Goal: Find specific page/section: Find specific page/section

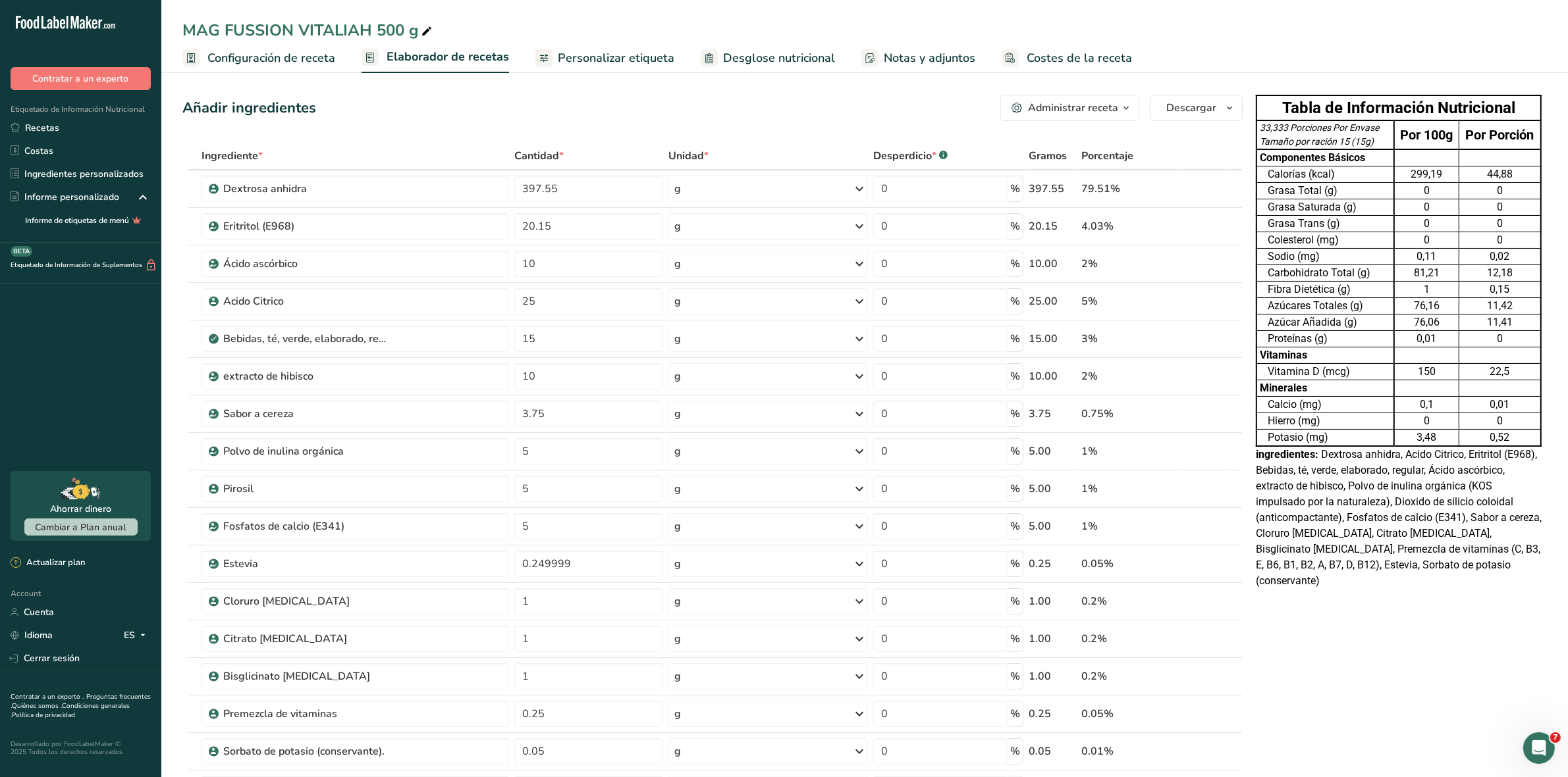
drag, startPoint x: 39, startPoint y: 129, endPoint x: 159, endPoint y: 104, distance: 122.6
click at [39, 129] on link "Recetas" at bounding box center [80, 128] width 161 height 23
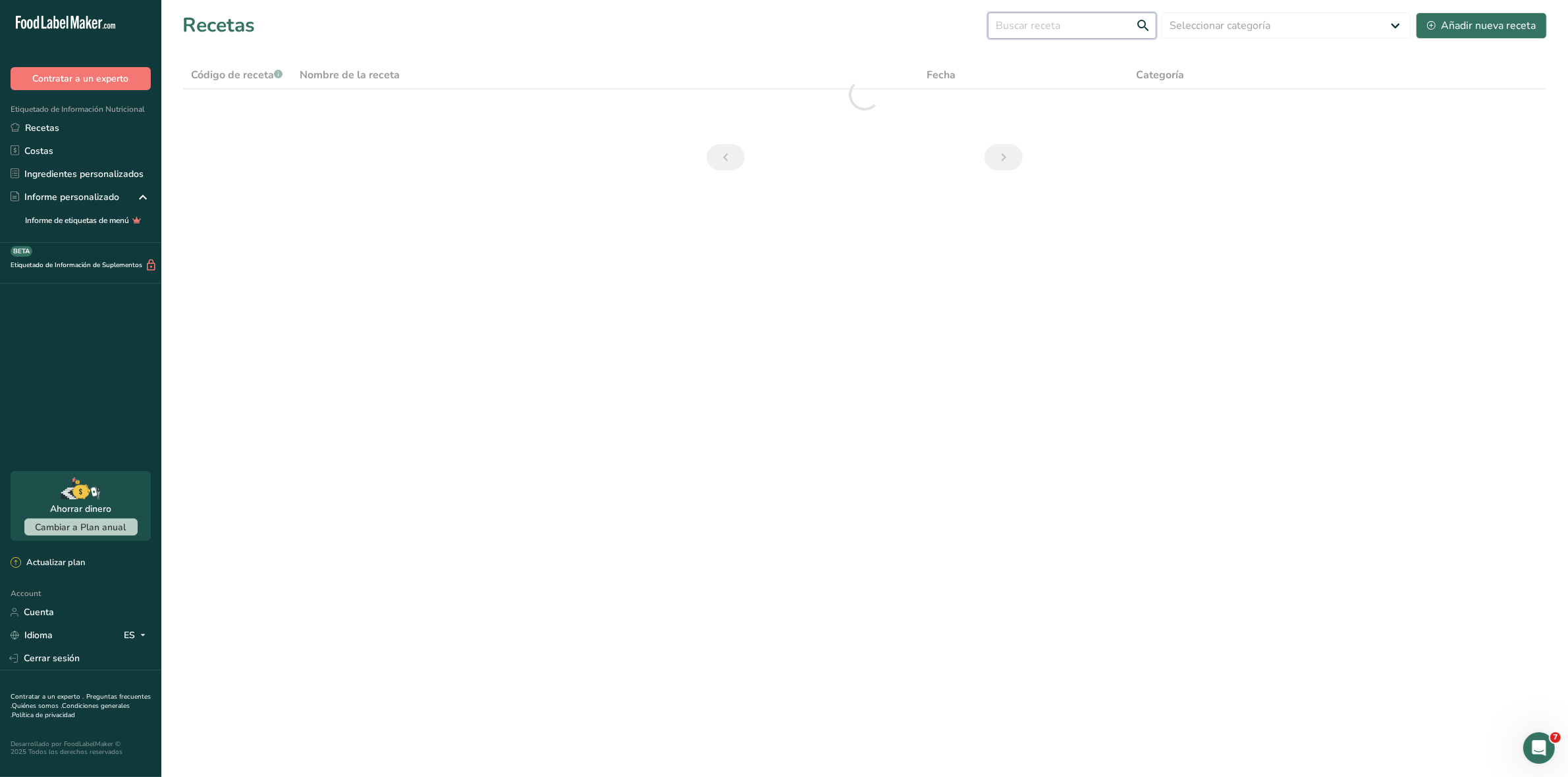
click at [1049, 26] on input "text" at bounding box center [1072, 25] width 169 height 26
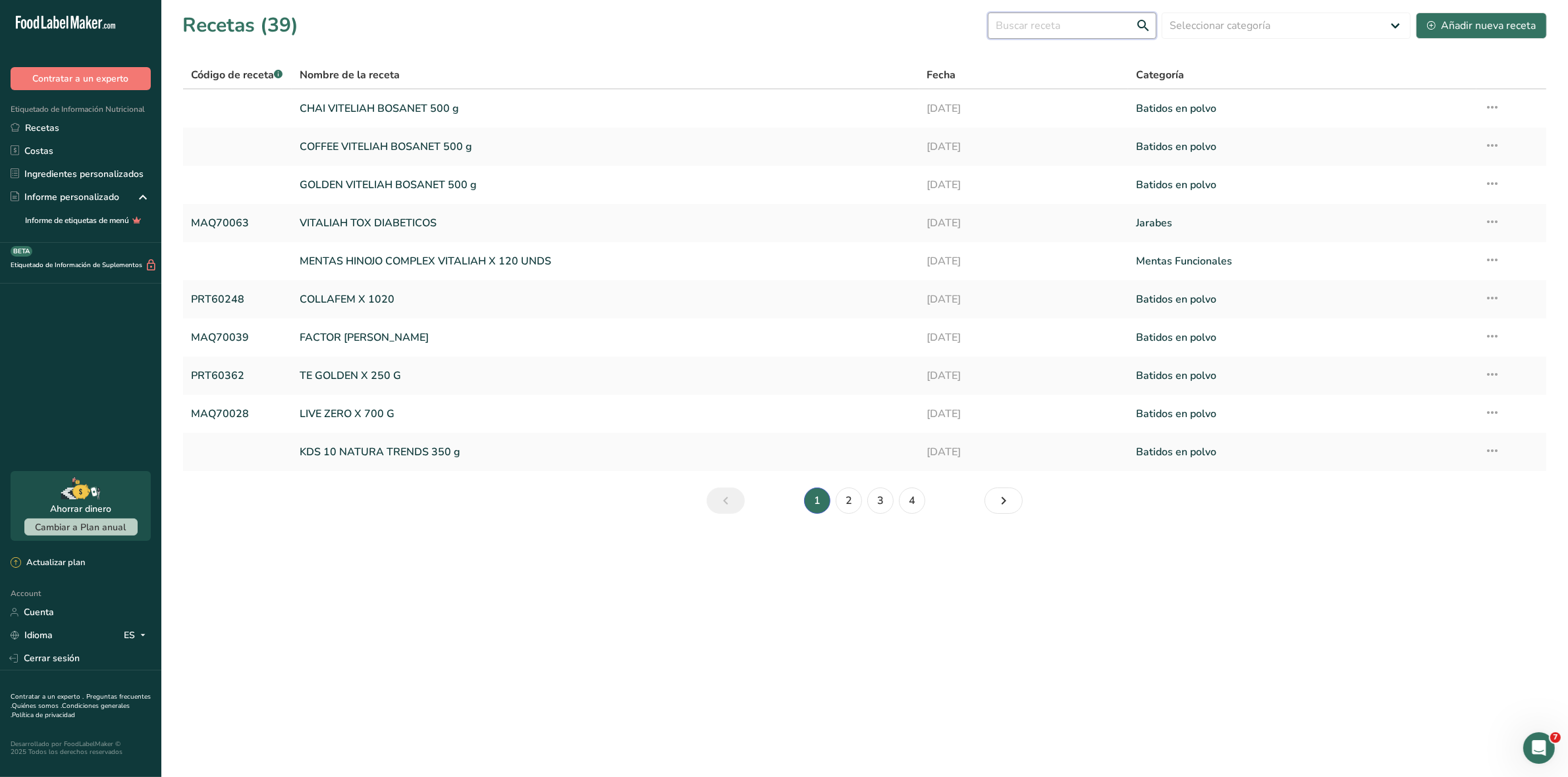
click at [1069, 23] on input "text" at bounding box center [1072, 25] width 169 height 26
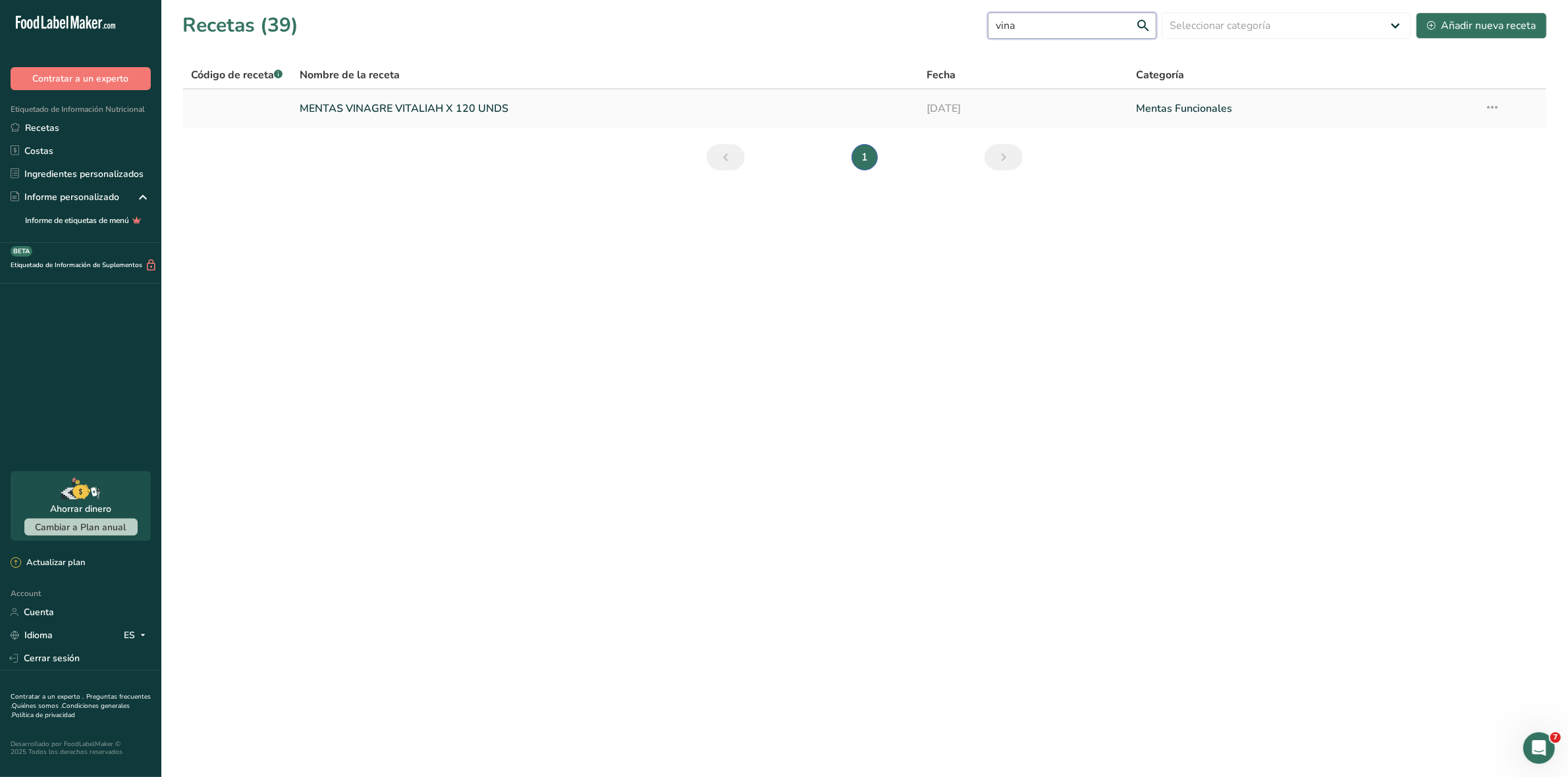
type input "vina"
click at [462, 113] on link "MENTAS VINAGRE VITALIAH X 120 UNDS" at bounding box center [605, 109] width 611 height 28
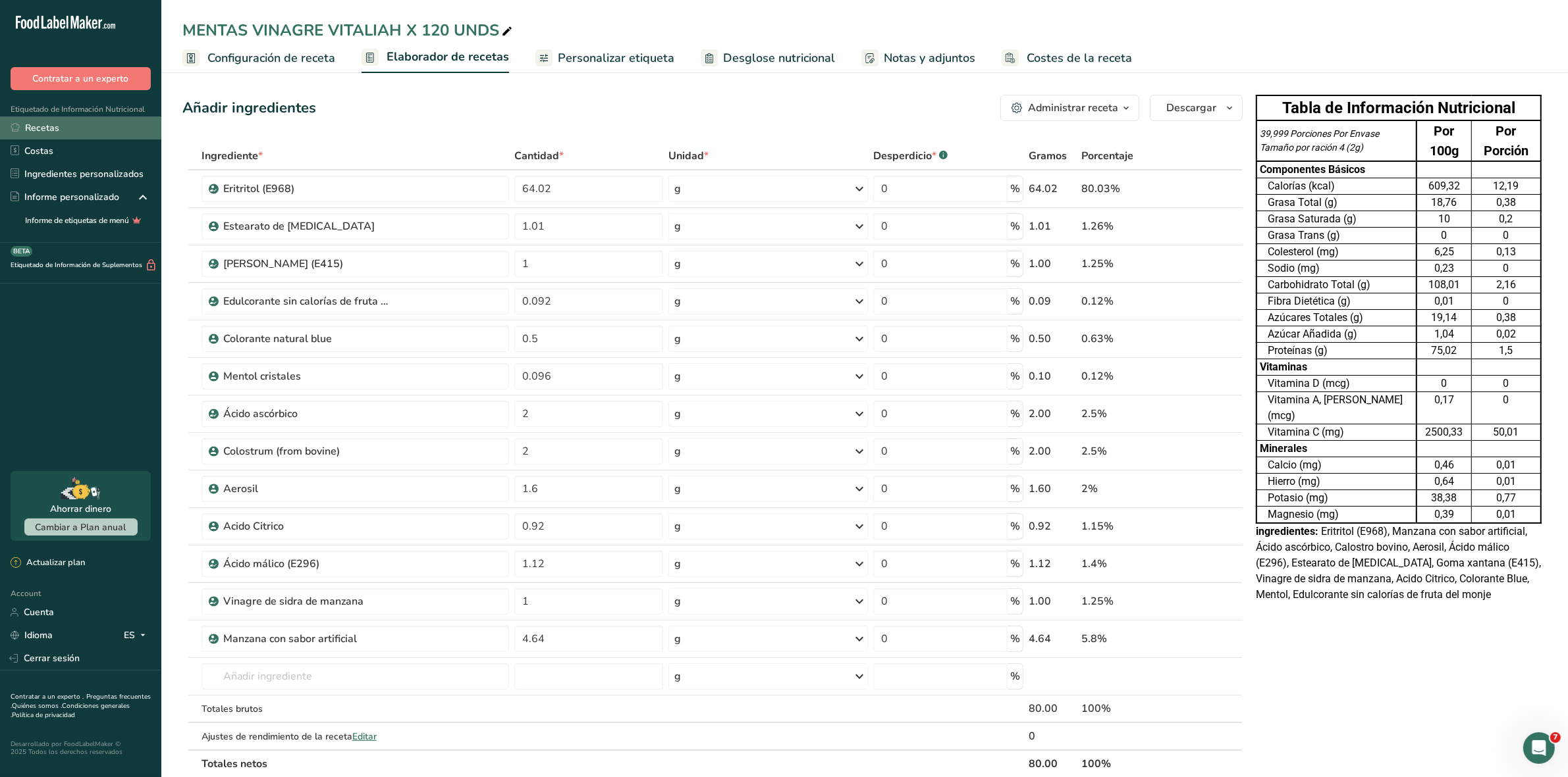
click at [44, 132] on link "Recetas" at bounding box center [80, 128] width 161 height 23
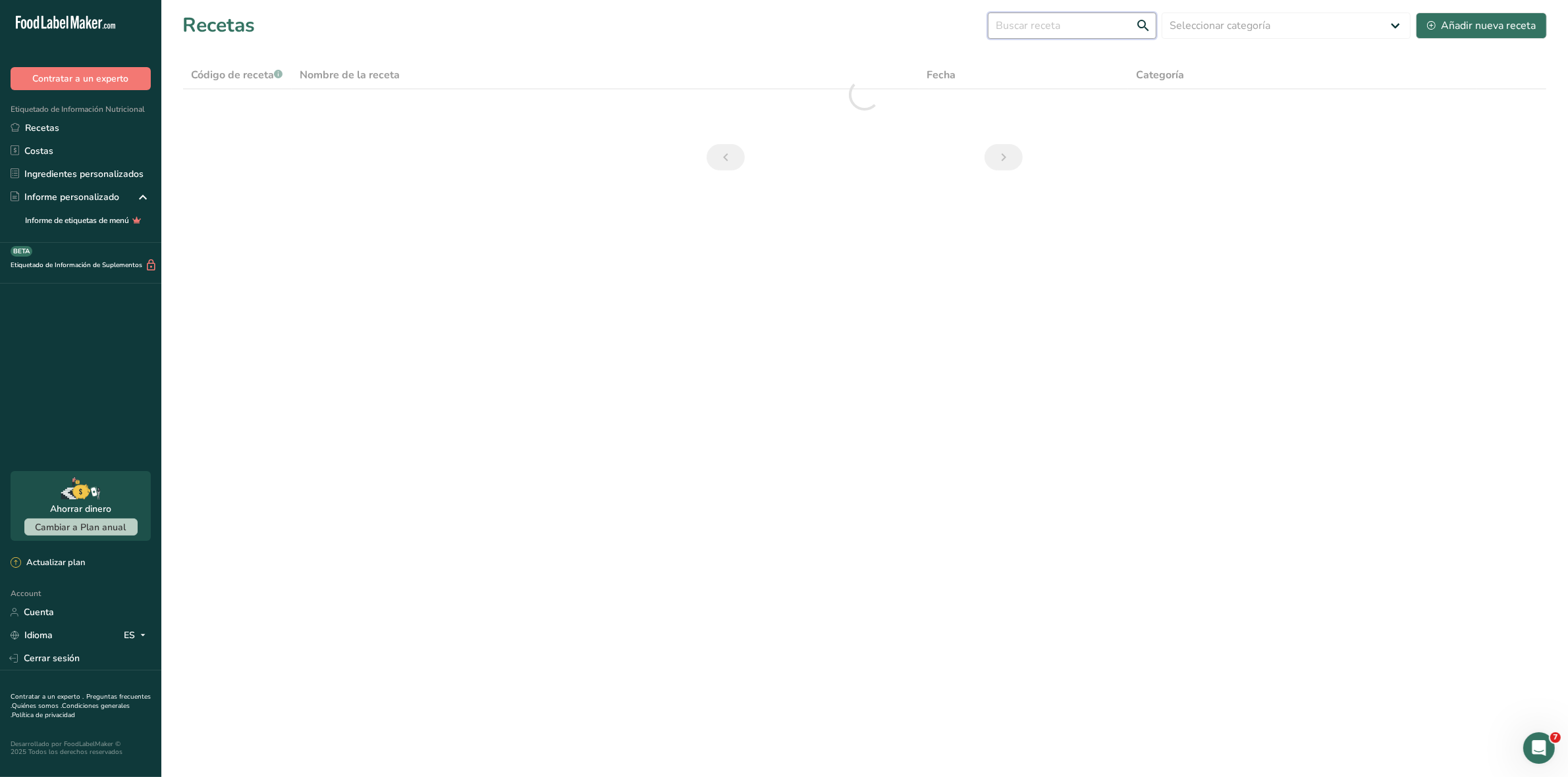
click at [1082, 21] on input "text" at bounding box center [1072, 25] width 169 height 26
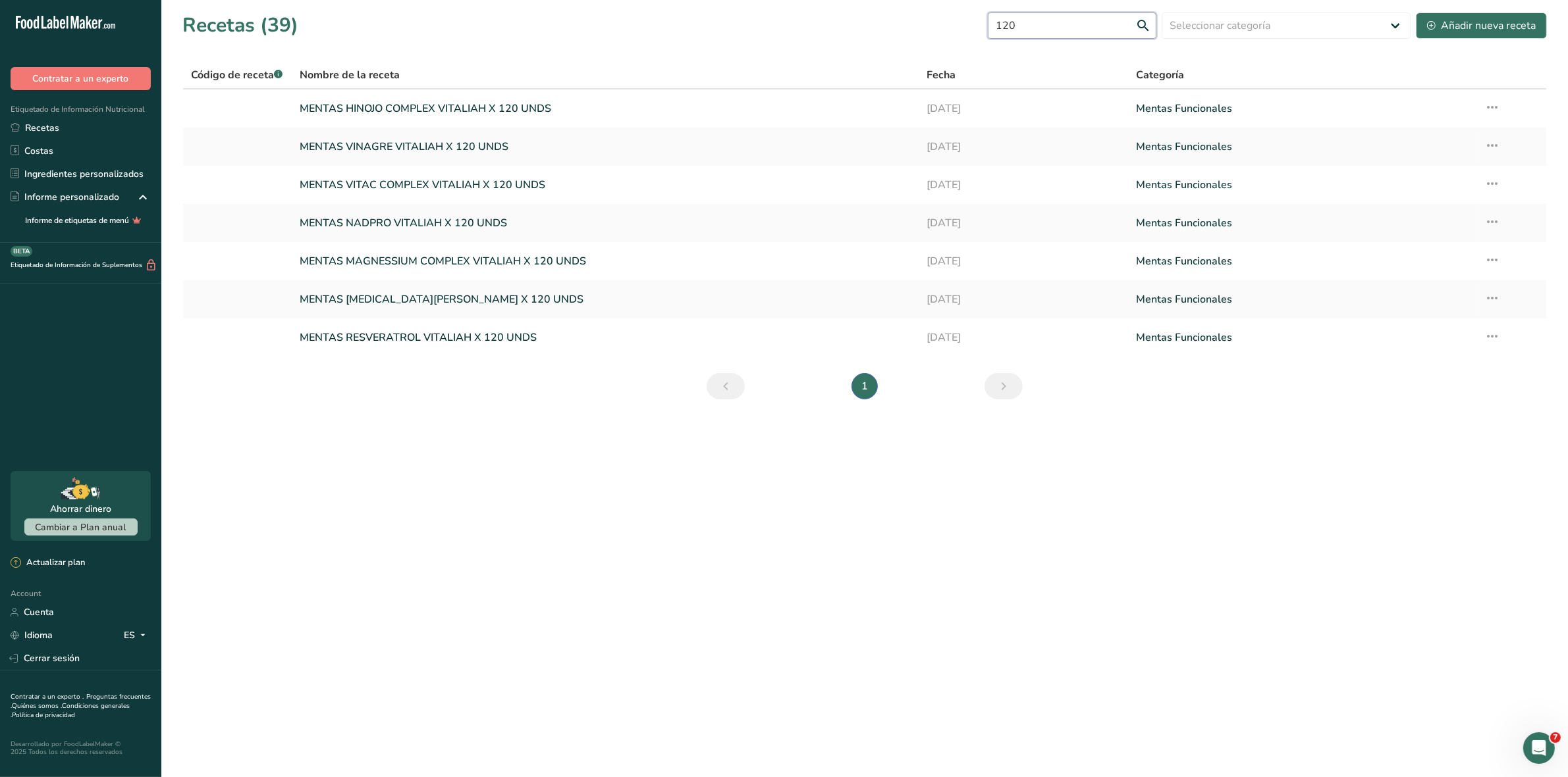
type input "120"
click at [432, 184] on link "MENTAS VITAC COMPLEX VITALIAH X 120 UNDS" at bounding box center [605, 185] width 611 height 28
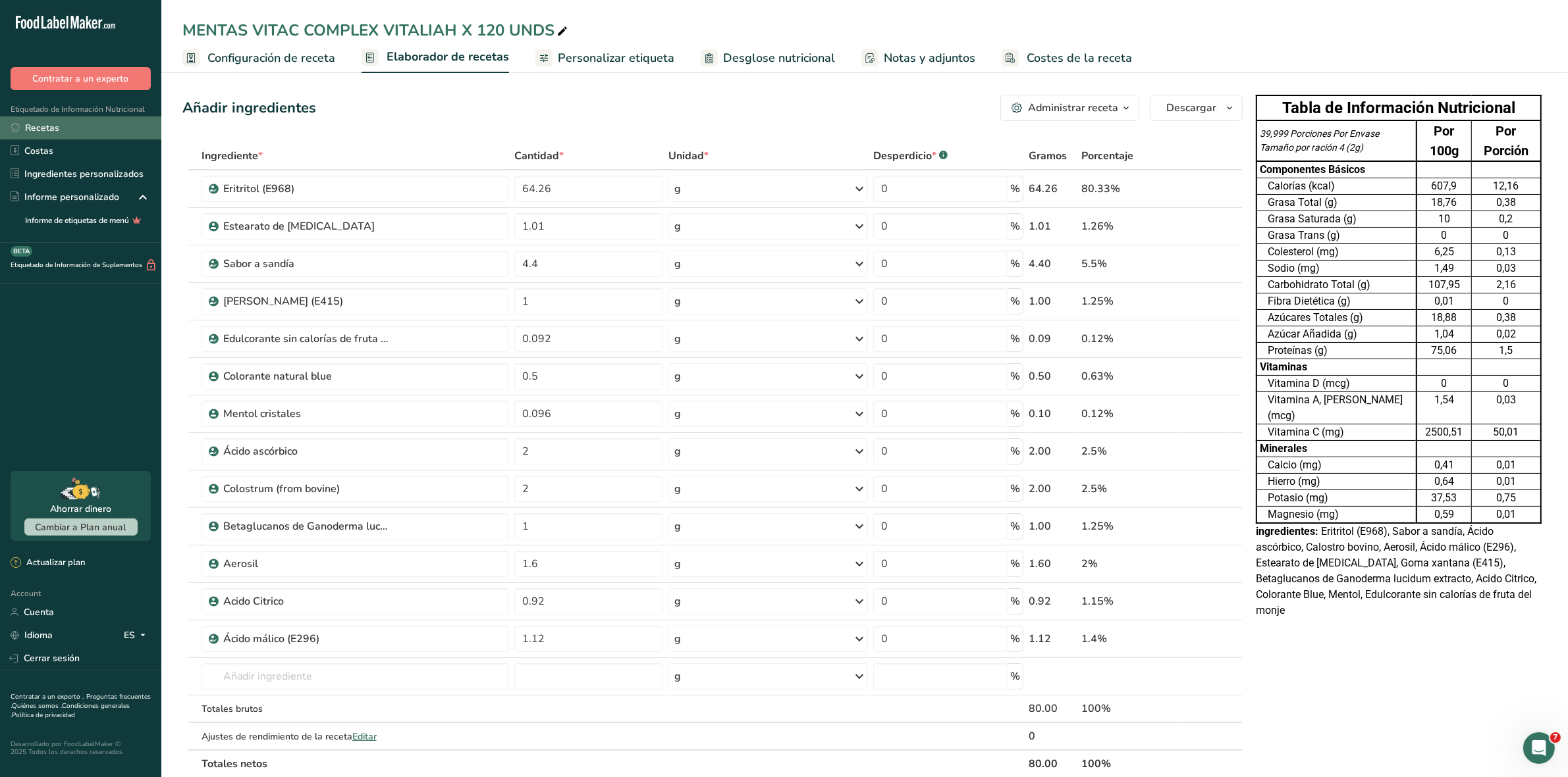
click at [35, 125] on link "Recetas" at bounding box center [80, 128] width 161 height 23
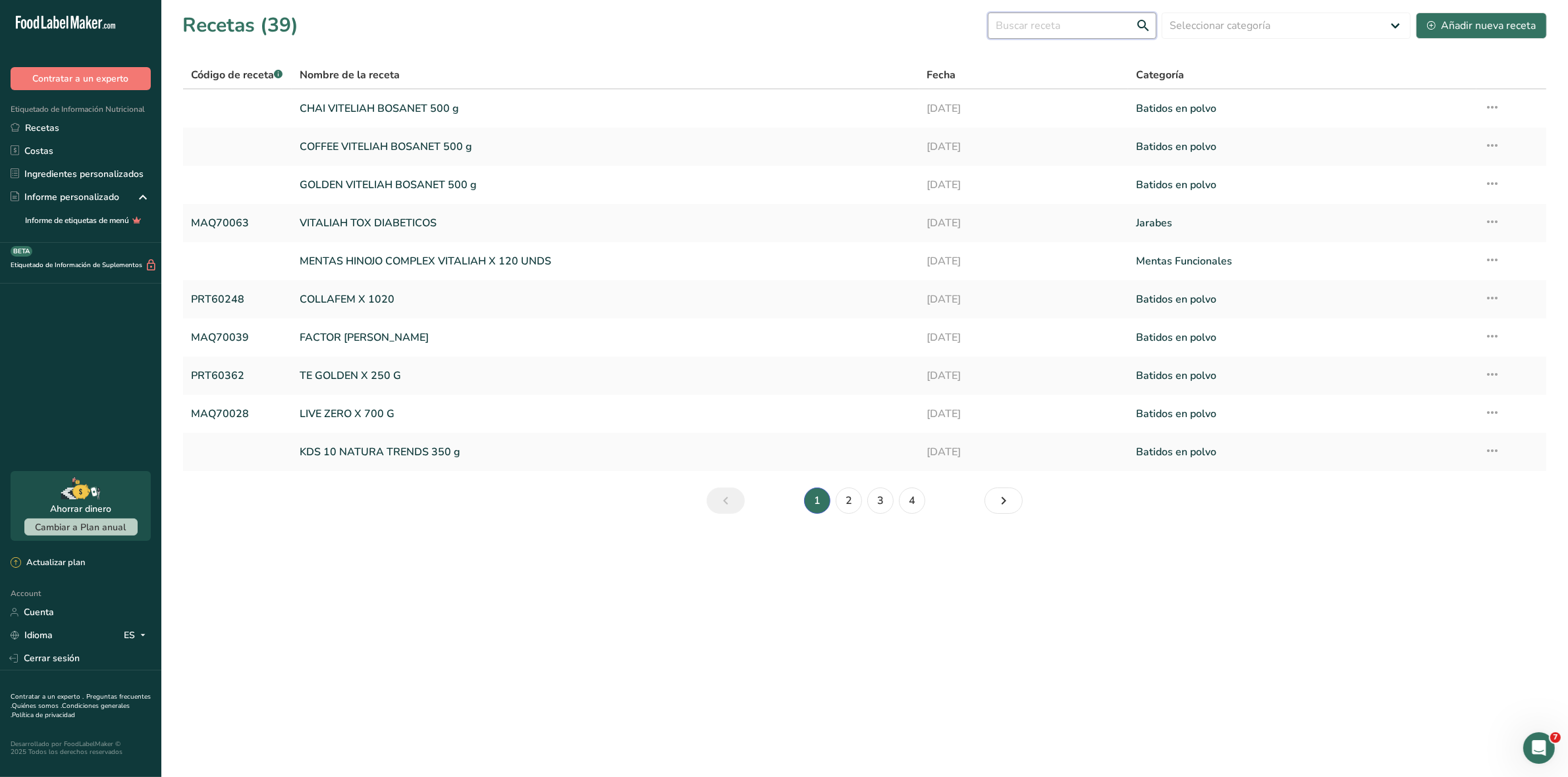
click at [1076, 26] on input "text" at bounding box center [1072, 25] width 169 height 26
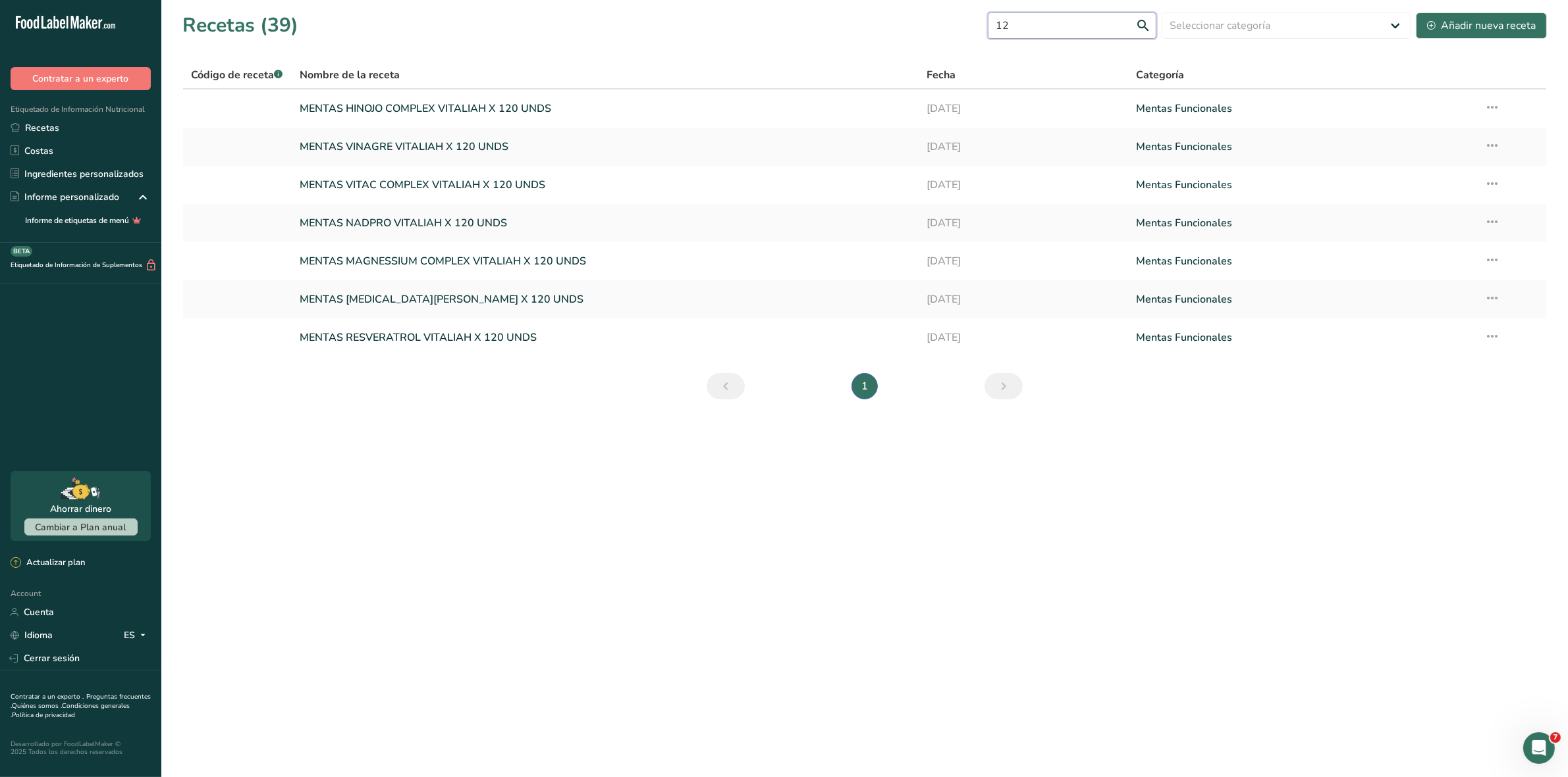
type input "1"
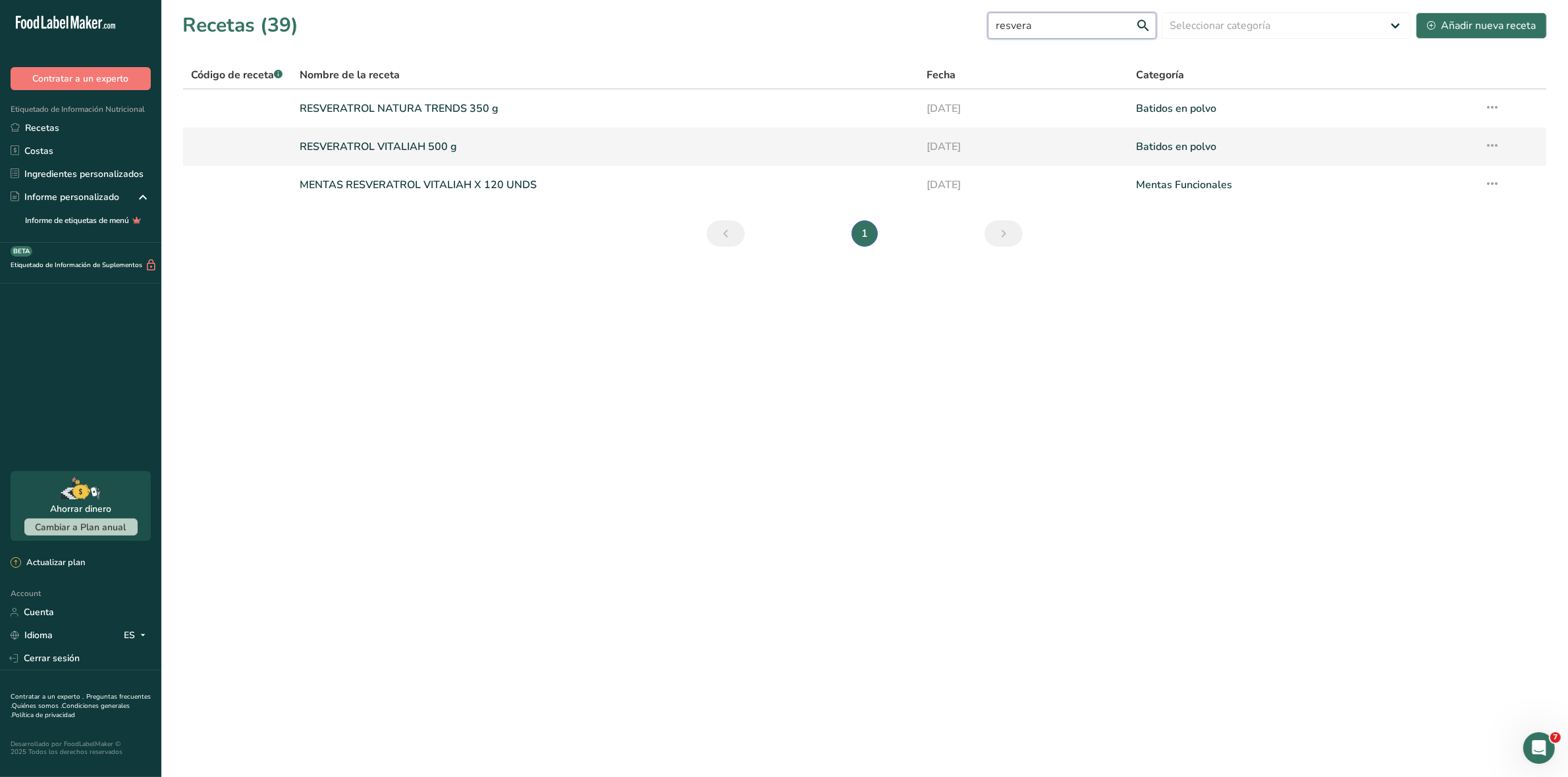
type input "resvera"
click at [419, 146] on link "RESVERATROL VITALIAH 500 g" at bounding box center [605, 147] width 611 height 28
